Goal: Transaction & Acquisition: Purchase product/service

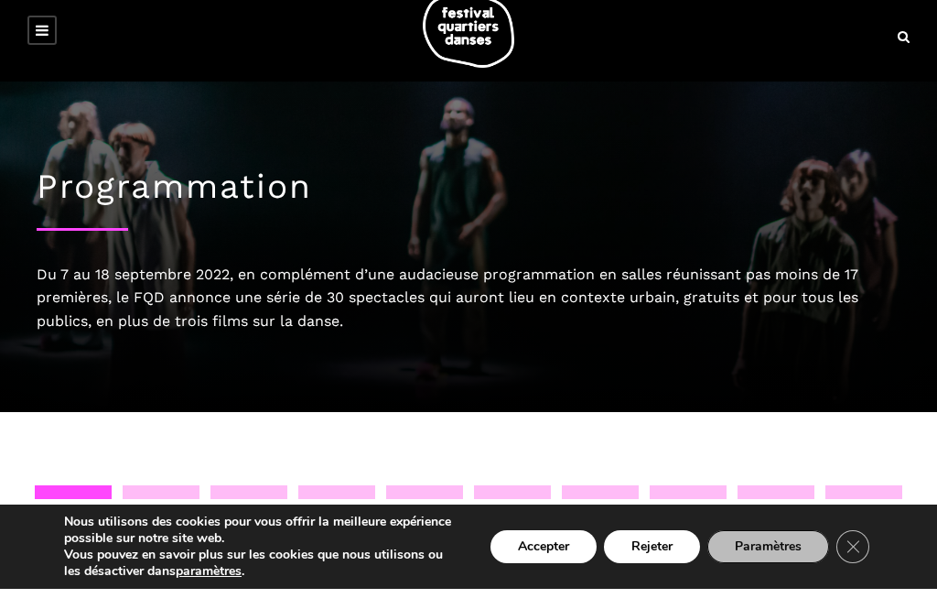
scroll to position [21, 0]
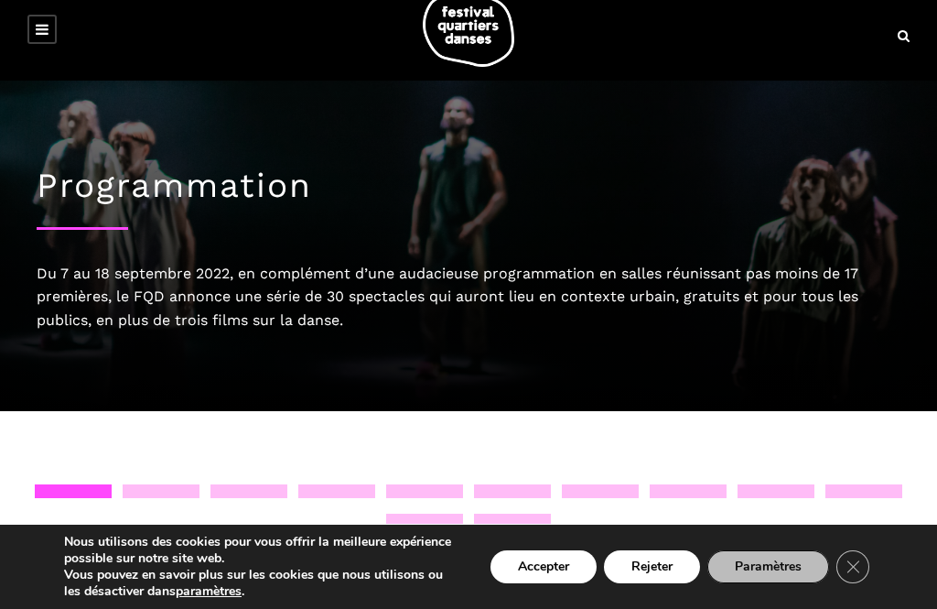
click at [80, 182] on h1 "Programmation" at bounding box center [469, 186] width 864 height 40
click at [39, 34] on icon at bounding box center [42, 29] width 13 height 15
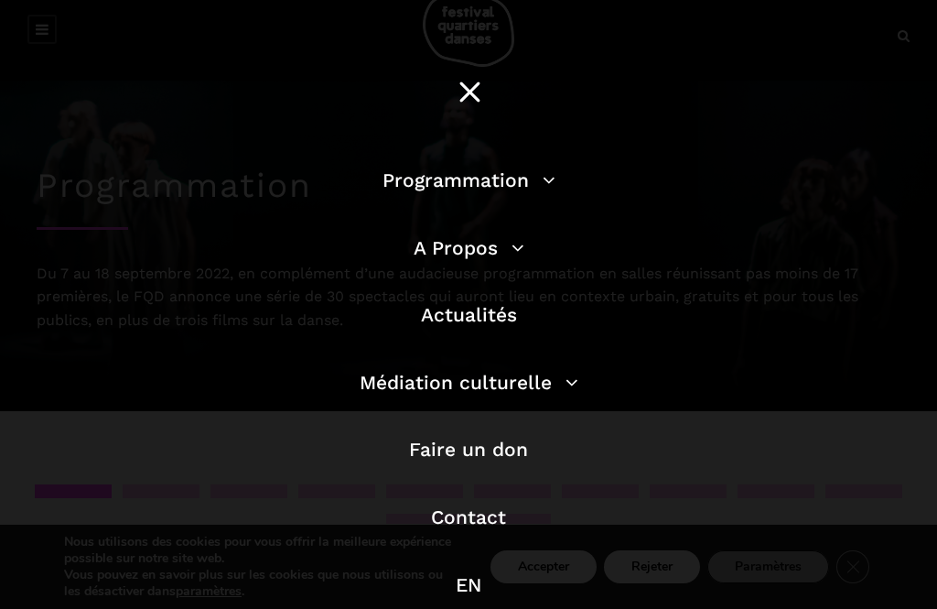
click at [503, 189] on link "Programmation" at bounding box center [469, 179] width 173 height 23
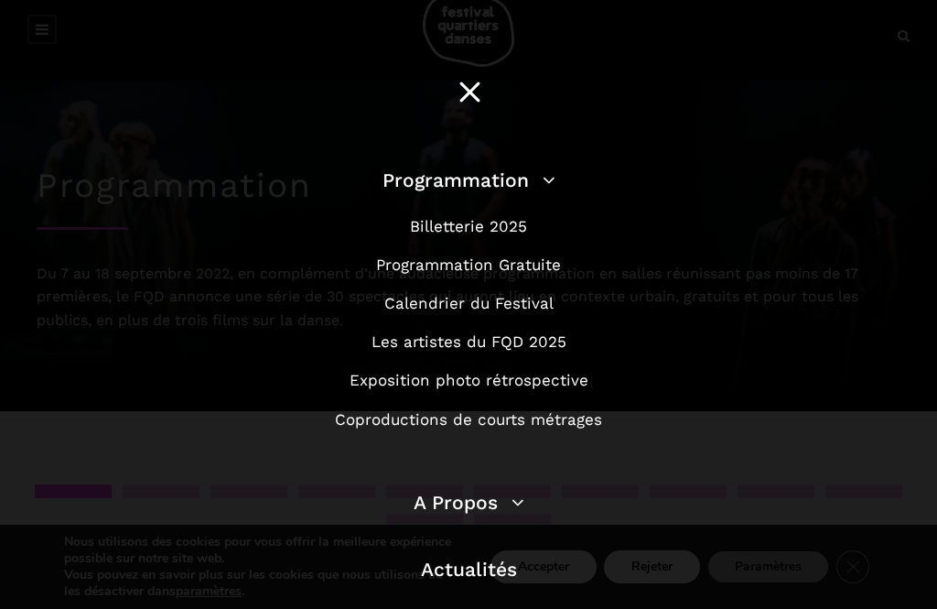
click at [517, 265] on link "Programmation Gratuite" at bounding box center [468, 264] width 185 height 18
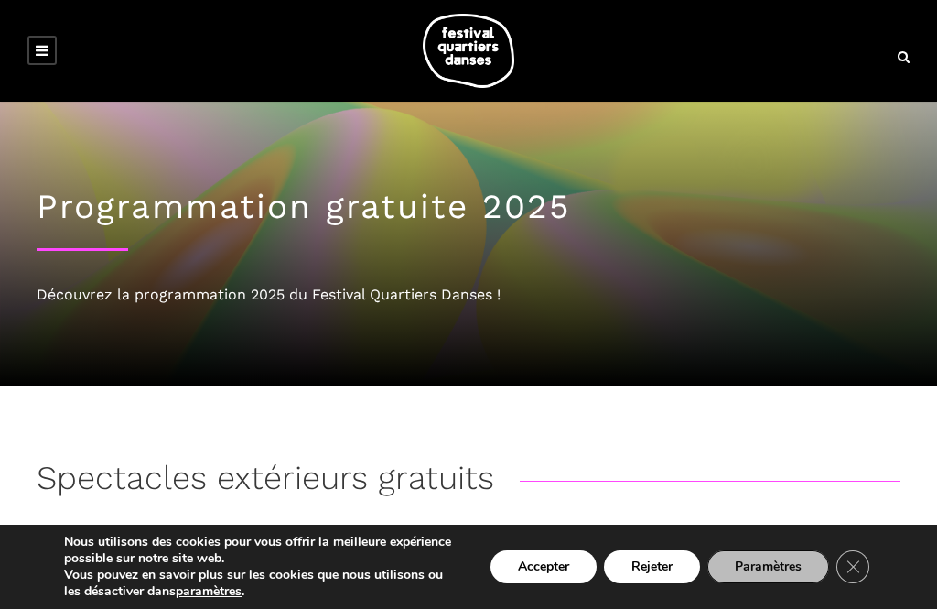
click at [830, 284] on div "Découvrez la programmation 2025 du Festival Quartiers Danses !" at bounding box center [469, 295] width 864 height 24
click at [41, 49] on icon at bounding box center [42, 50] width 13 height 15
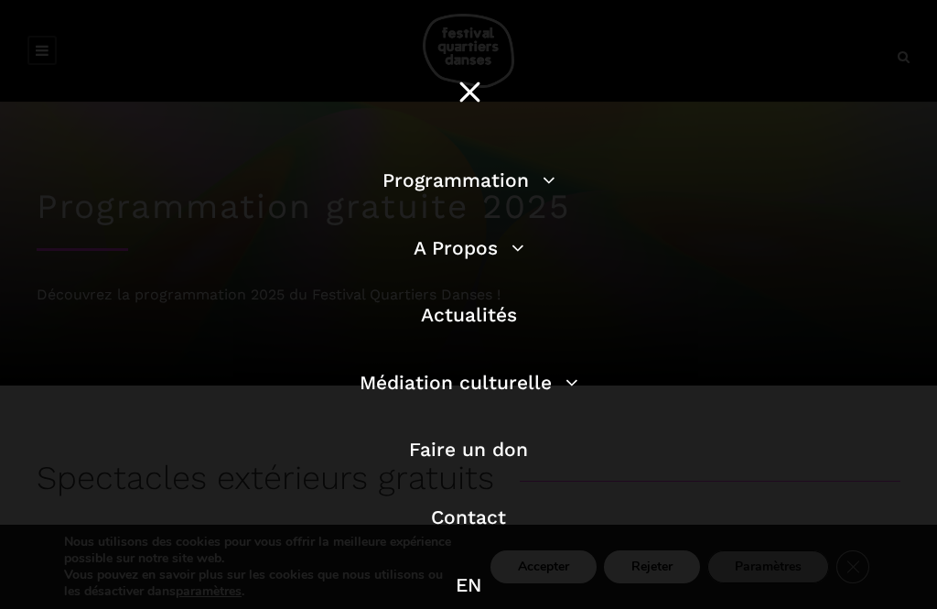
click at [553, 176] on link "Programmation" at bounding box center [469, 179] width 173 height 23
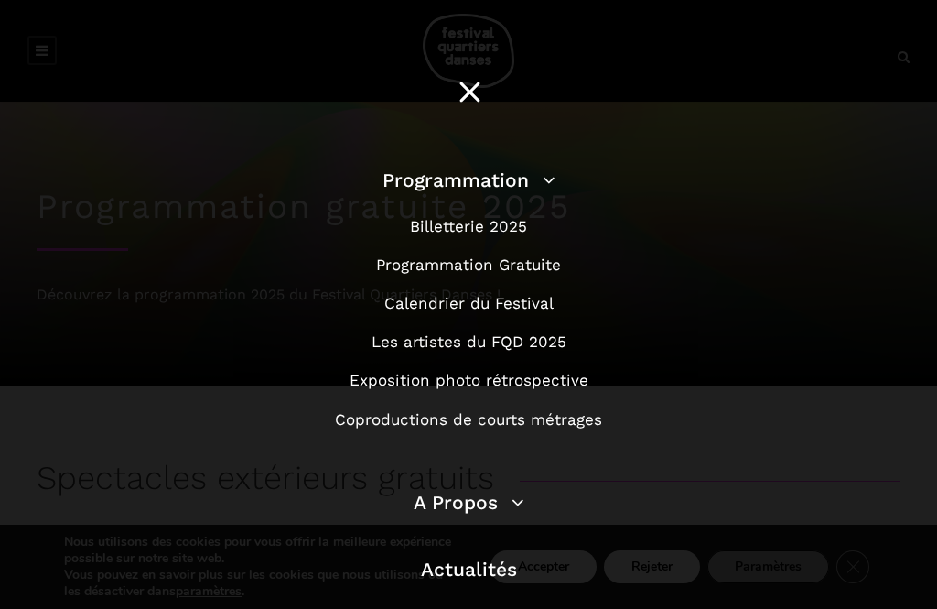
click at [506, 233] on link "Billetterie 2025" at bounding box center [468, 226] width 117 height 18
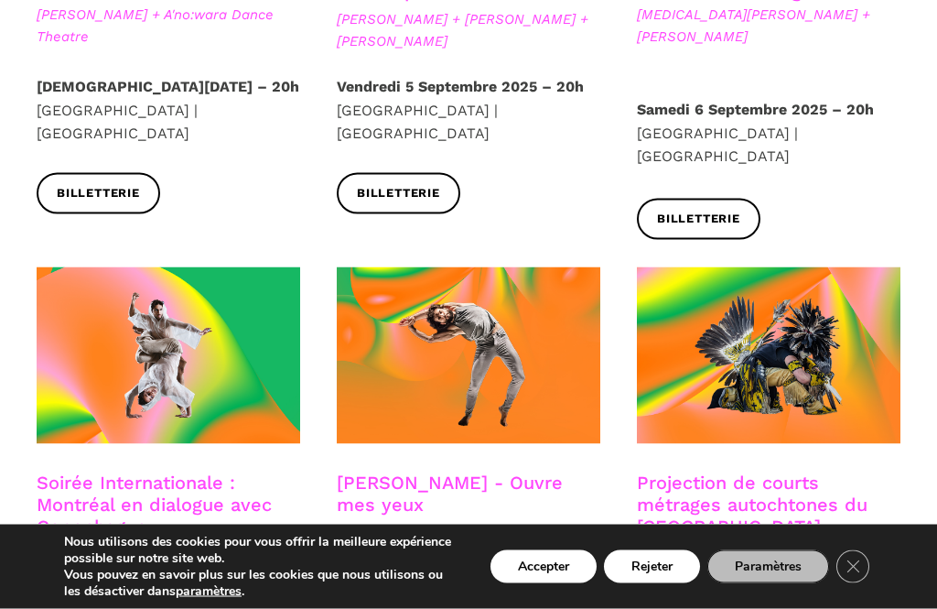
scroll to position [877, 0]
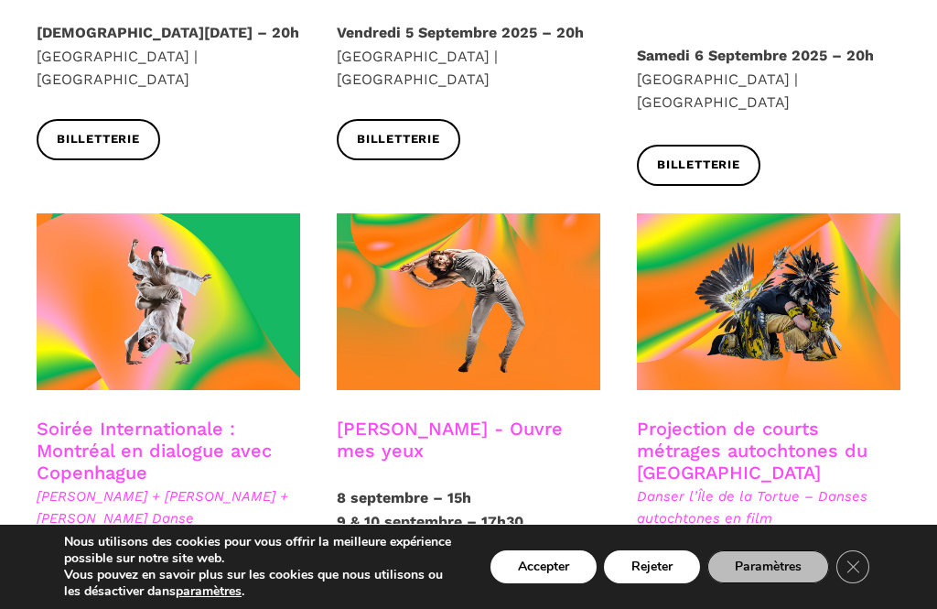
click at [878, 487] on div "Projection de courts métrages autochtones du Québec Danser l’Île de la Tortue –…" at bounding box center [769, 484] width 300 height 135
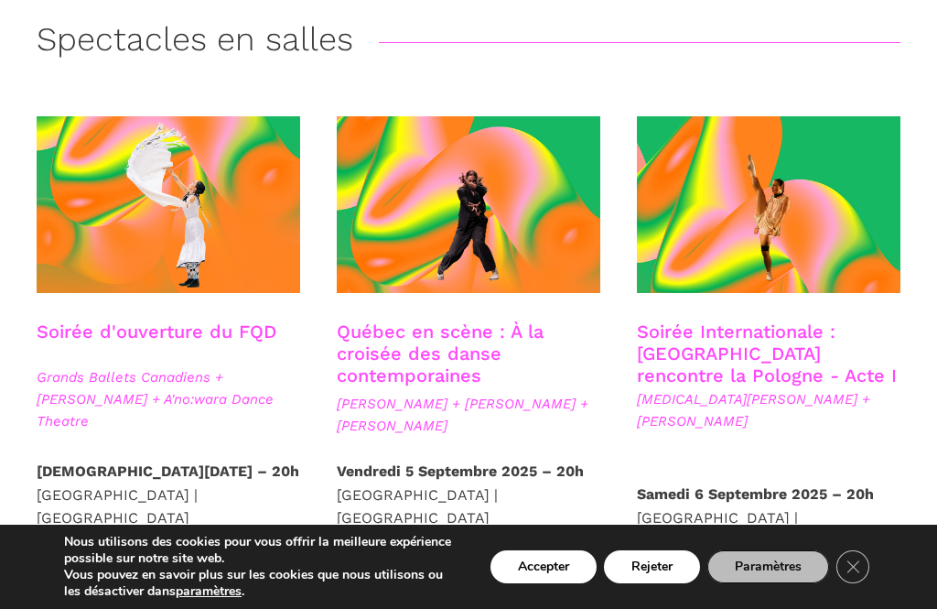
scroll to position [496, 0]
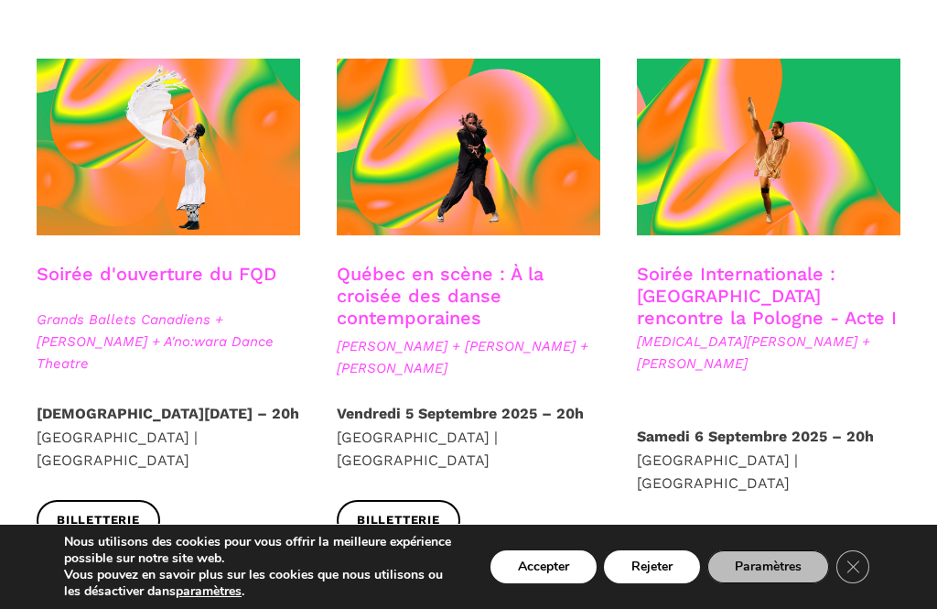
click at [73, 268] on link "Soirée d'ouverture du FQD" at bounding box center [157, 274] width 240 height 22
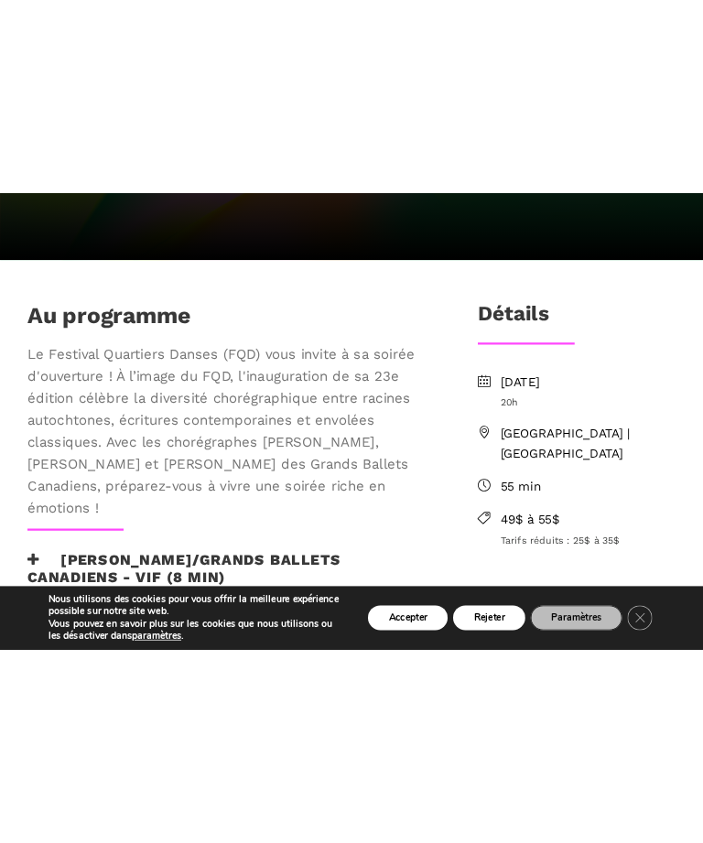
scroll to position [536, 0]
